Goal: Task Accomplishment & Management: Manage account settings

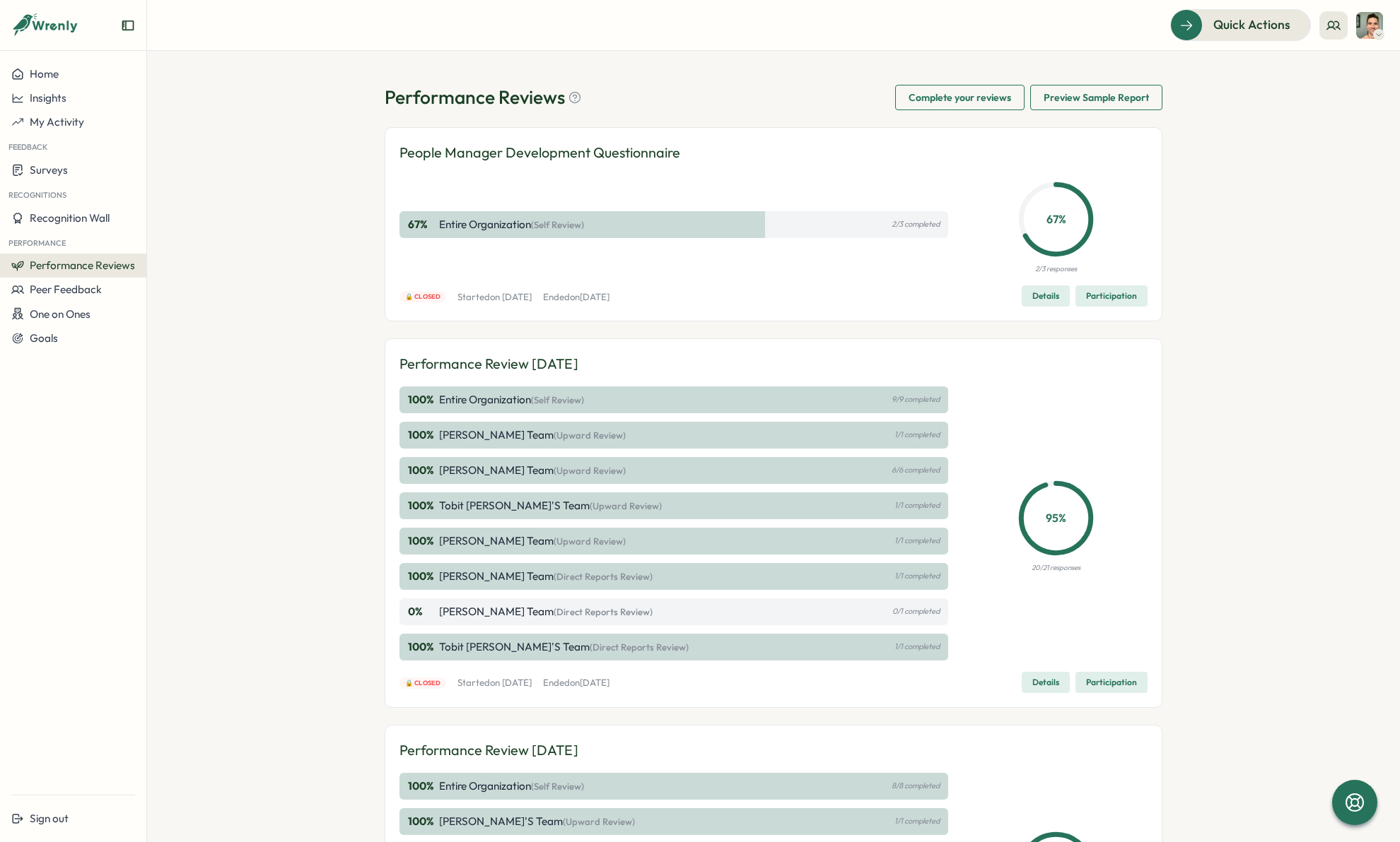
click at [57, 27] on icon at bounding box center [55, 26] width 47 height 12
click at [45, 27] on icon at bounding box center [45, 25] width 68 height 24
click at [52, 71] on span "Home" at bounding box center [44, 73] width 29 height 13
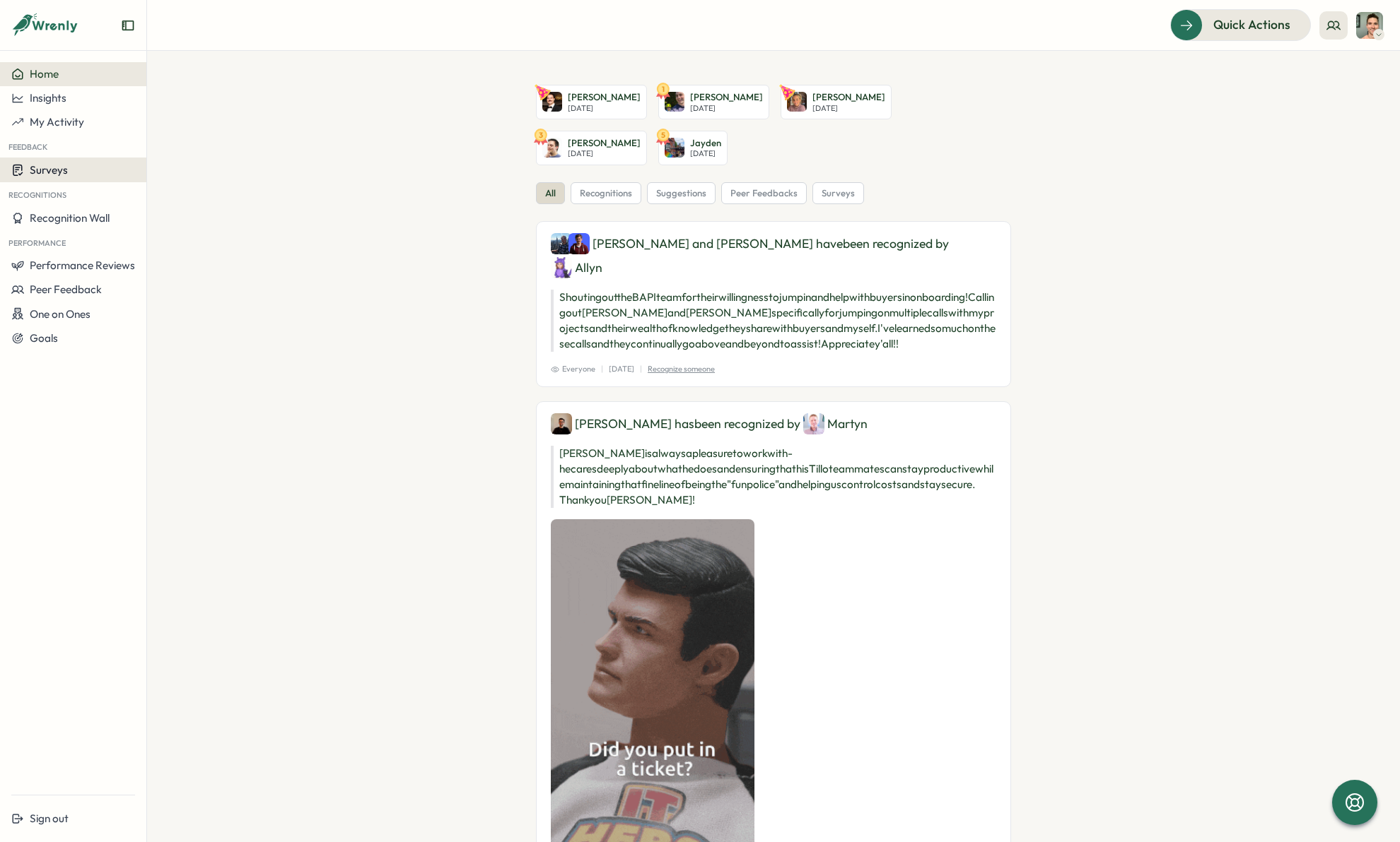
click at [106, 175] on div "Surveys" at bounding box center [73, 170] width 124 height 13
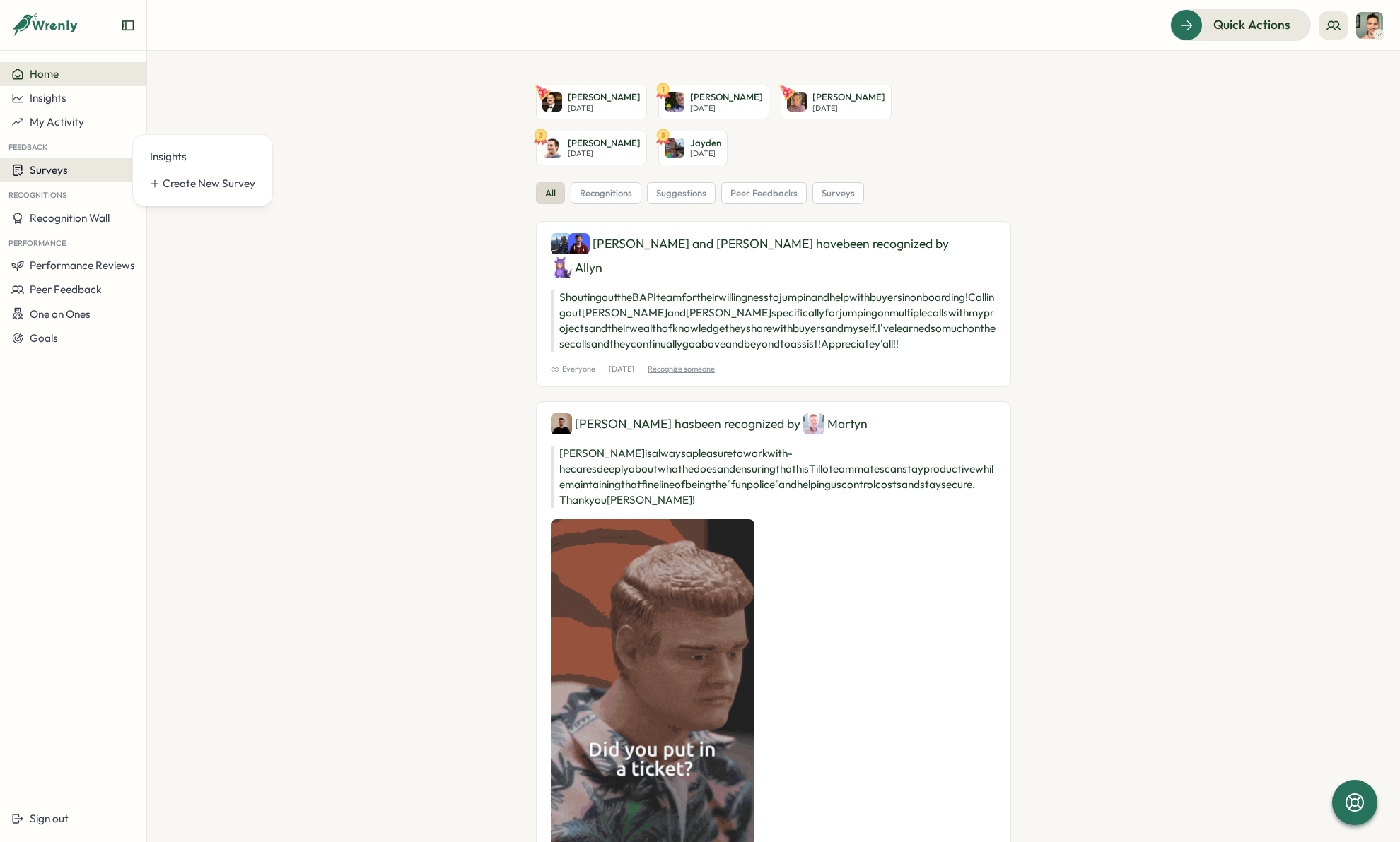
click at [106, 170] on div "Surveys" at bounding box center [73, 170] width 124 height 13
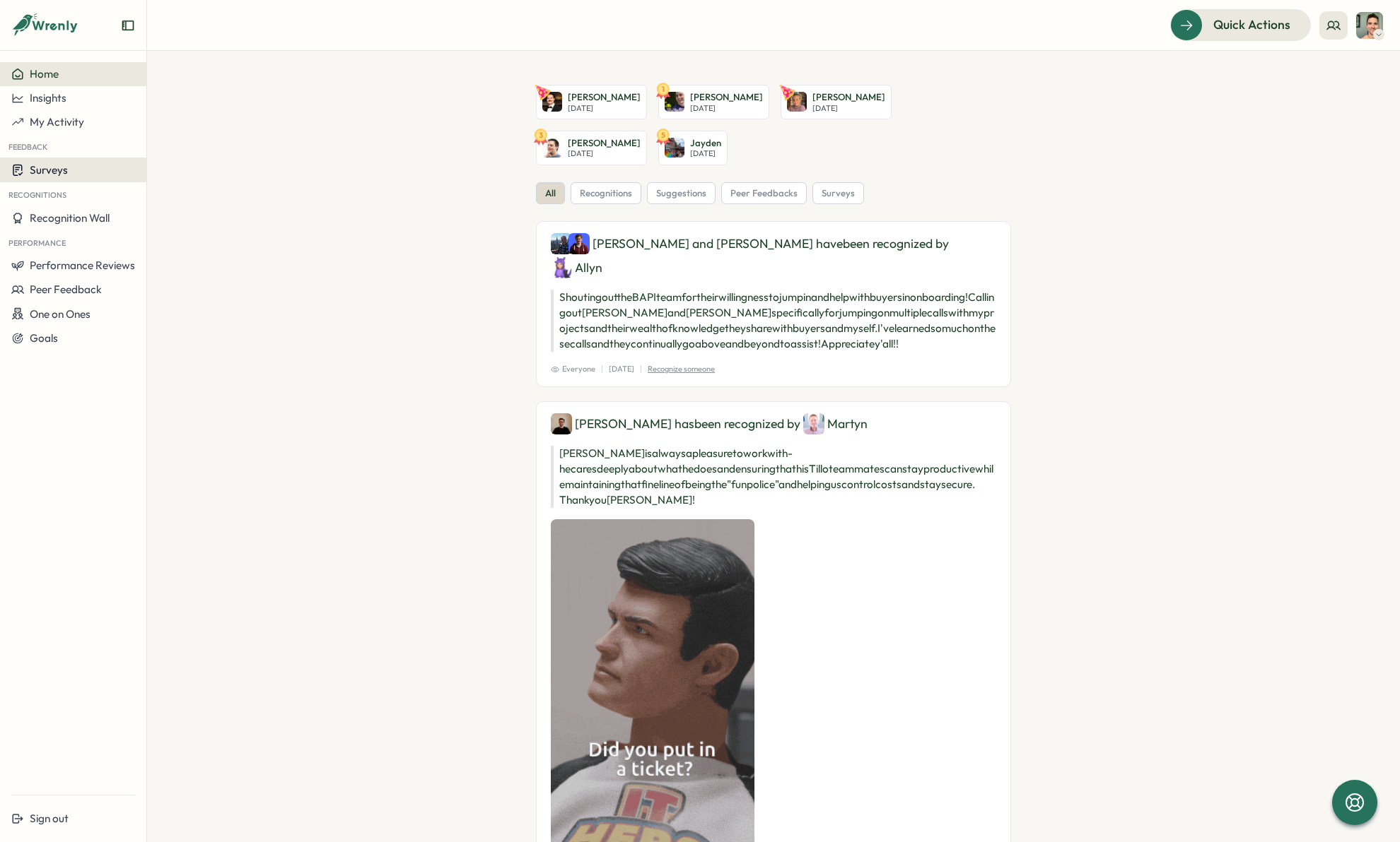
click at [76, 172] on div "Surveys" at bounding box center [73, 170] width 124 height 13
click at [61, 121] on span "My Activity" at bounding box center [57, 122] width 54 height 13
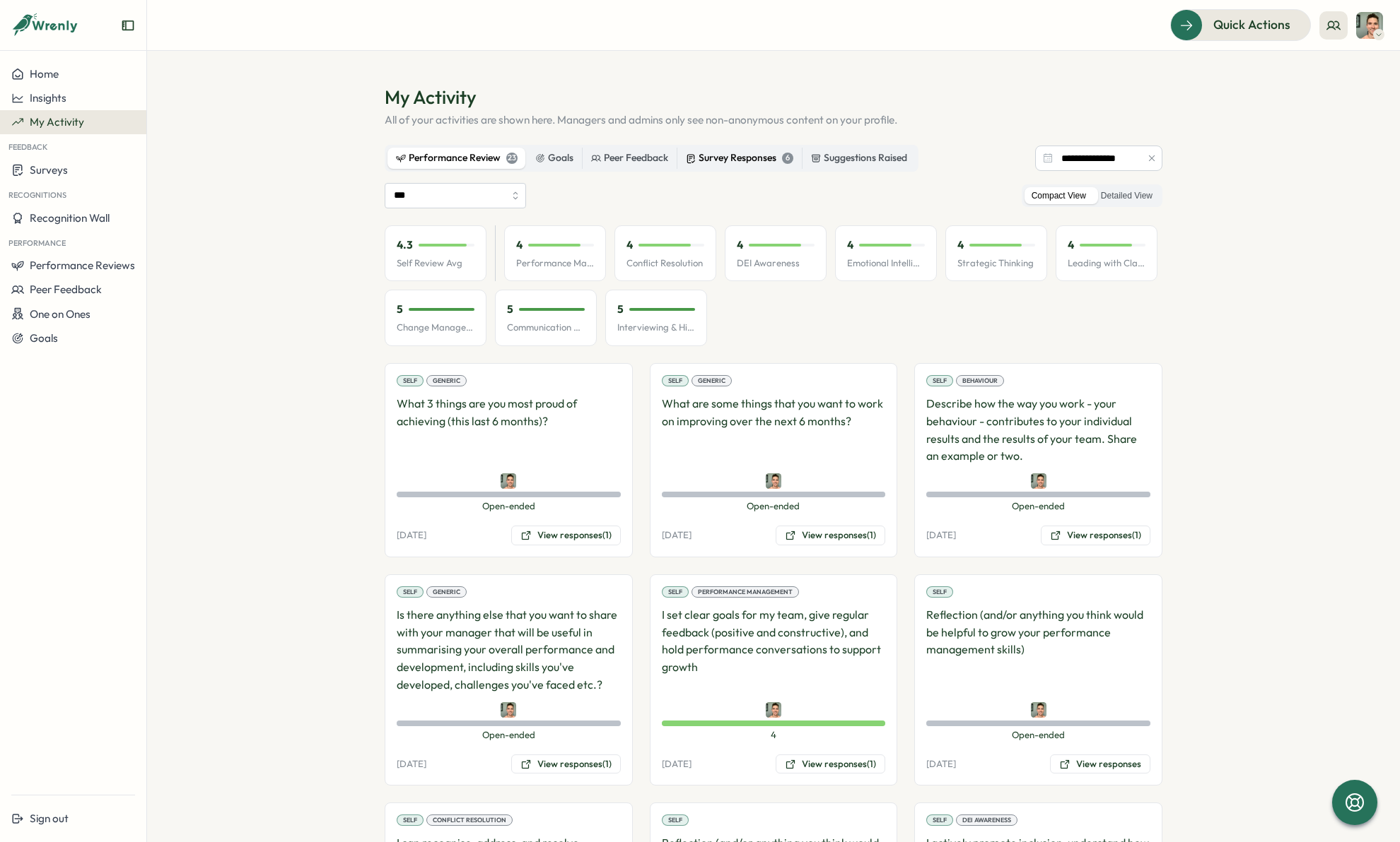
click at [743, 161] on div "Survey Responses 6" at bounding box center [739, 158] width 107 height 16
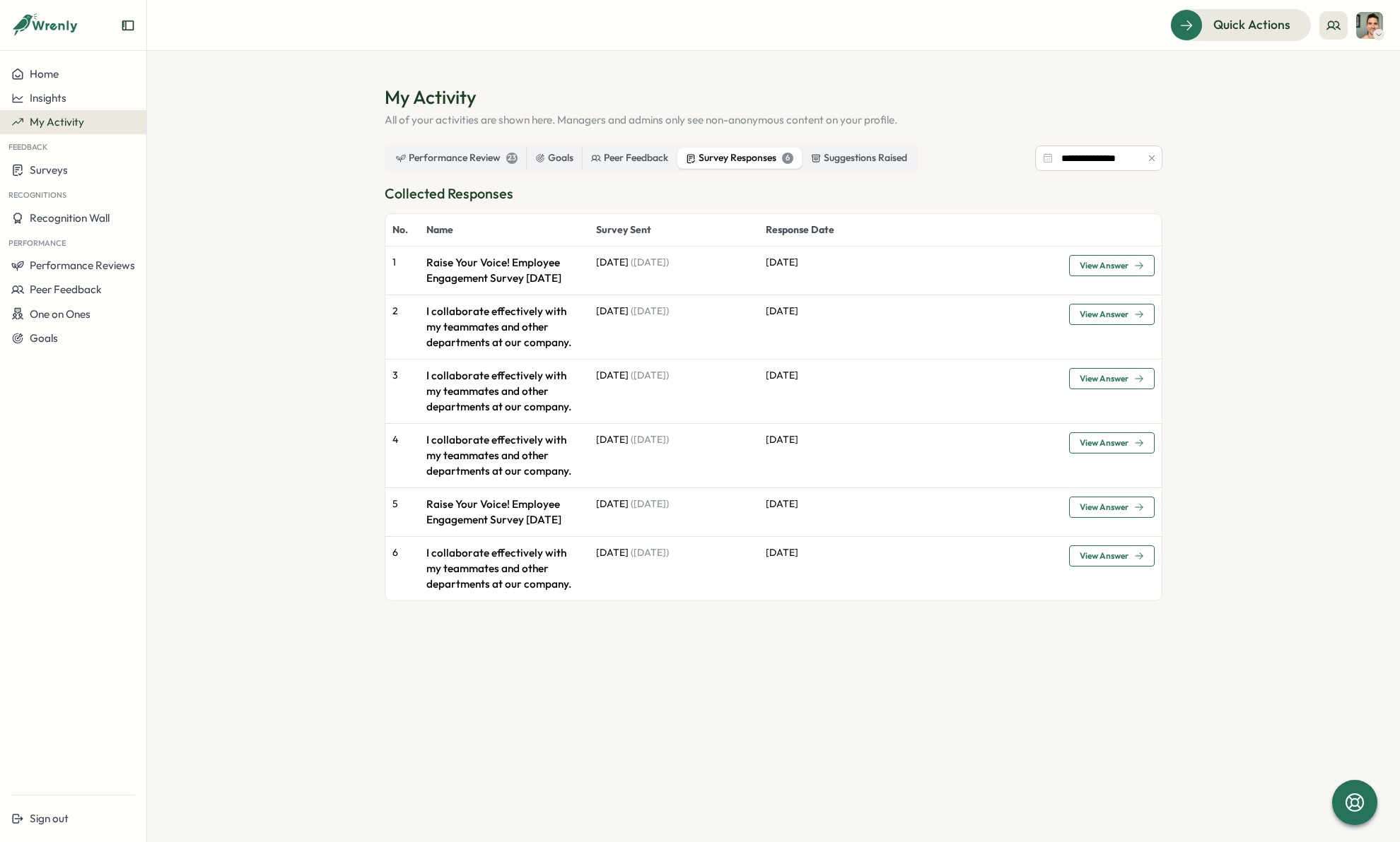
click at [1125, 261] on span "View Answer" at bounding box center [1104, 266] width 49 height 8
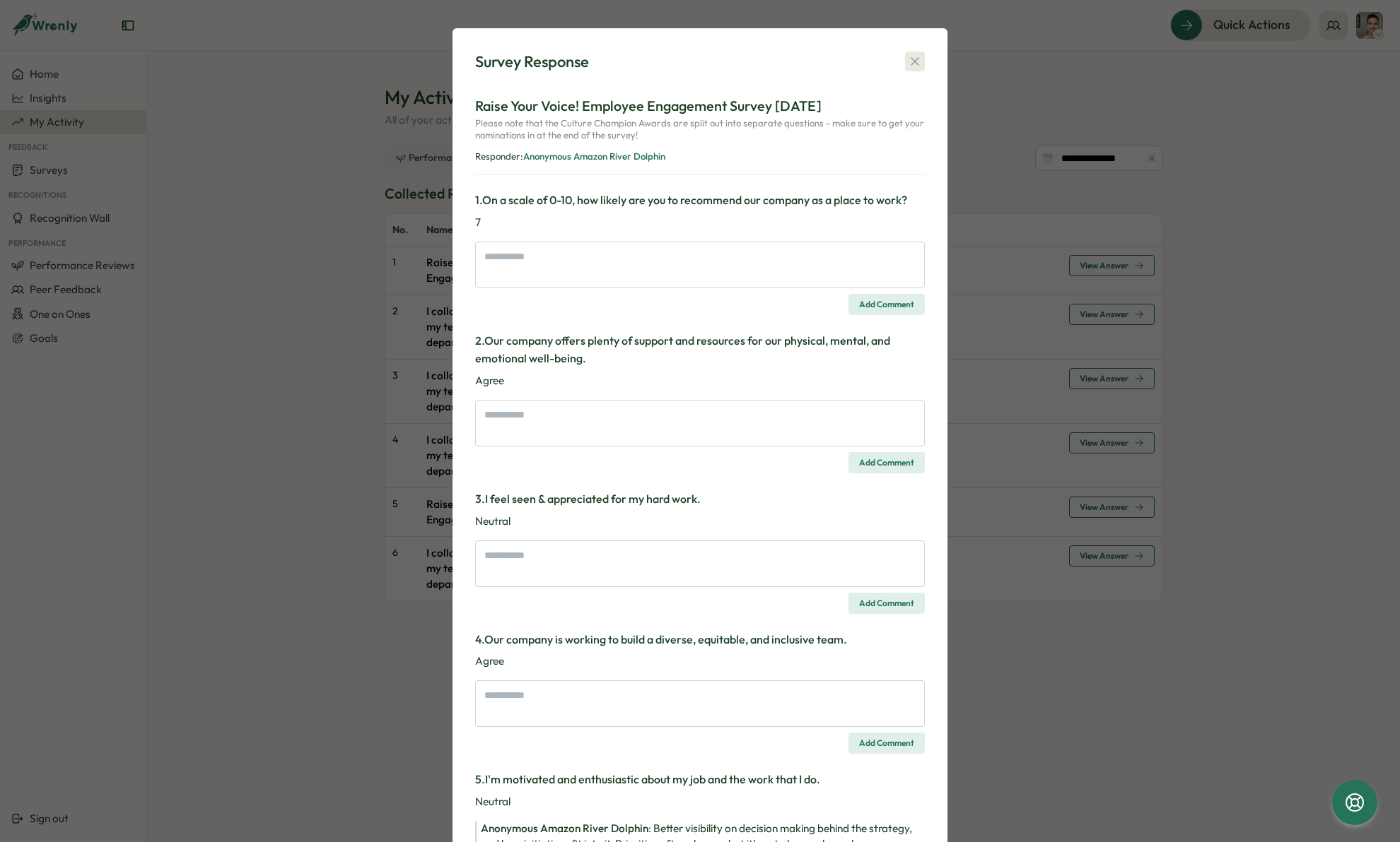
click at [917, 59] on icon "button" at bounding box center [914, 61] width 14 height 14
